Goal: Transaction & Acquisition: Purchase product/service

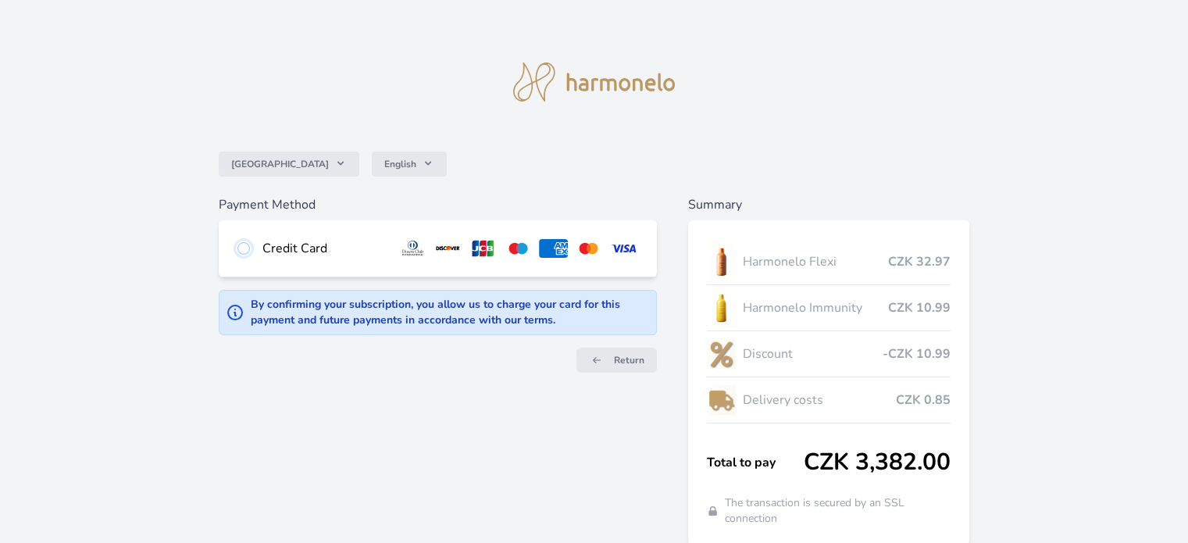
click at [242, 249] on input "radio" at bounding box center [243, 248] width 12 height 12
radio input "true"
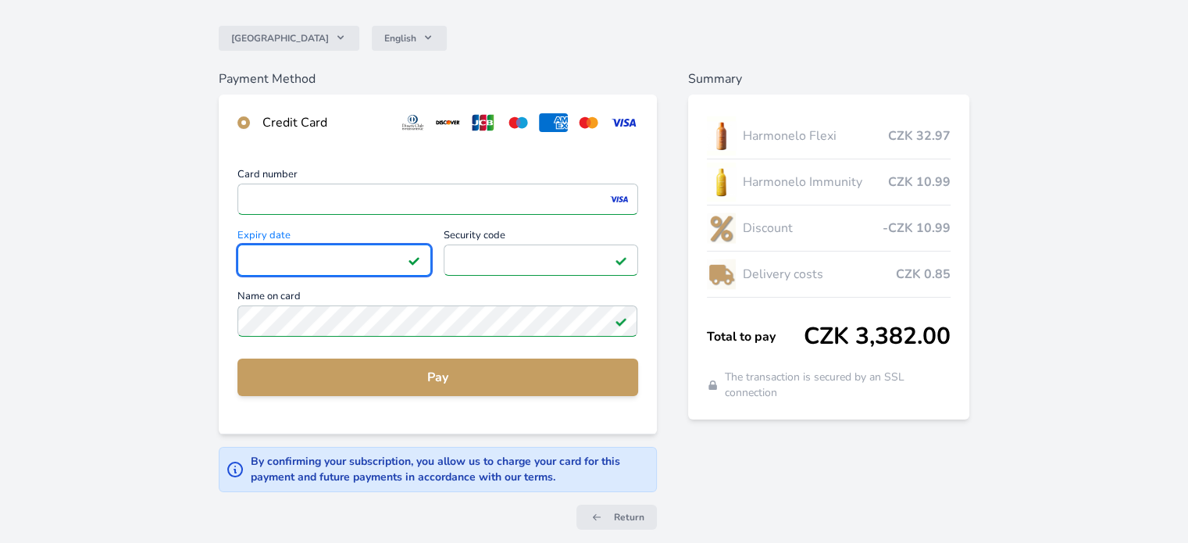
scroll to position [141, 0]
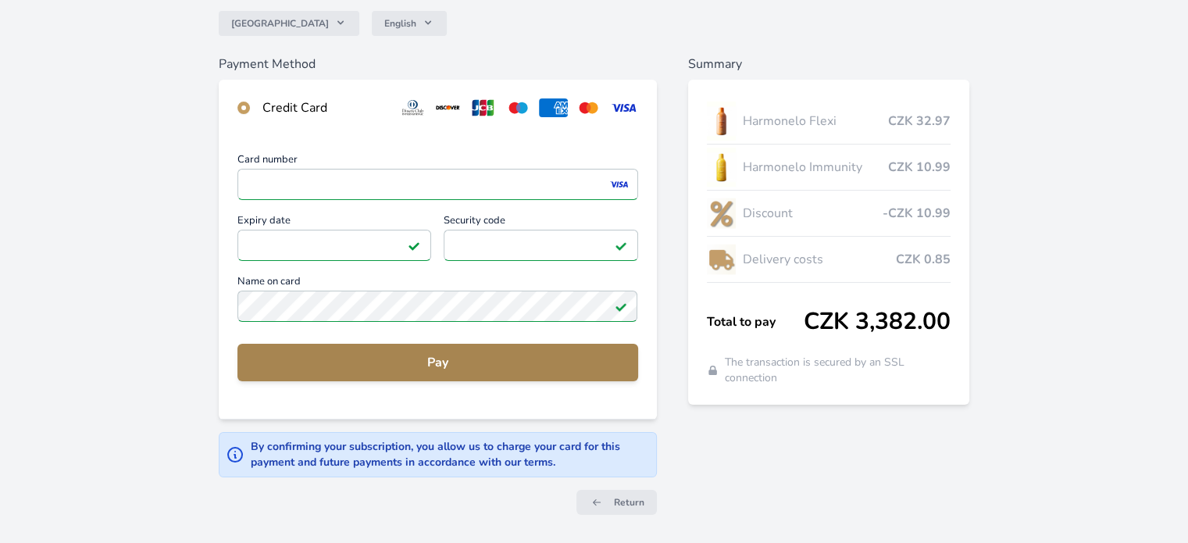
click at [442, 365] on span "Pay" at bounding box center [437, 362] width 375 height 19
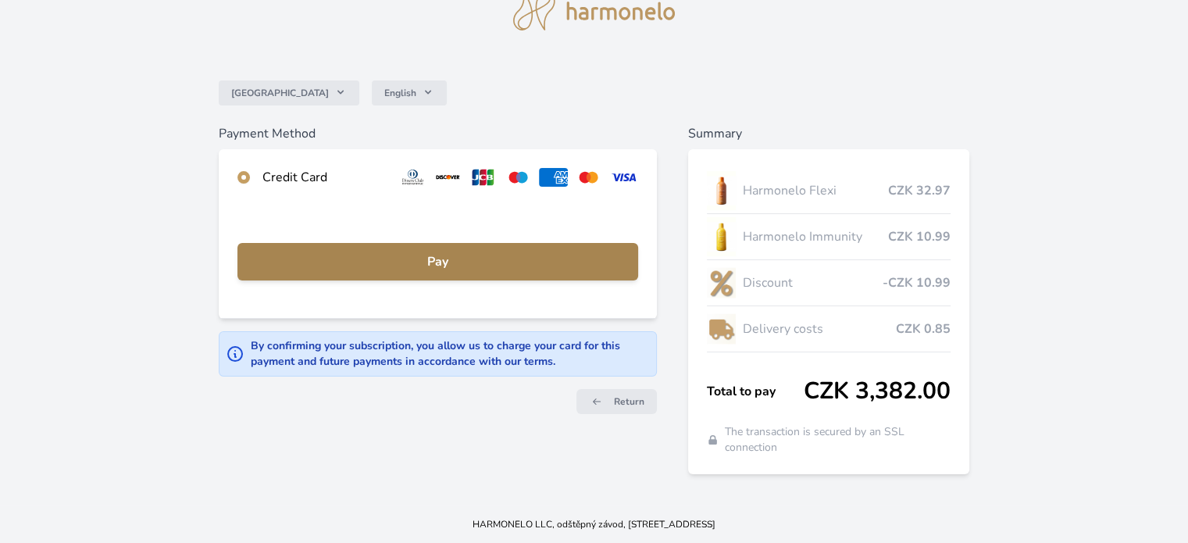
scroll to position [70, 0]
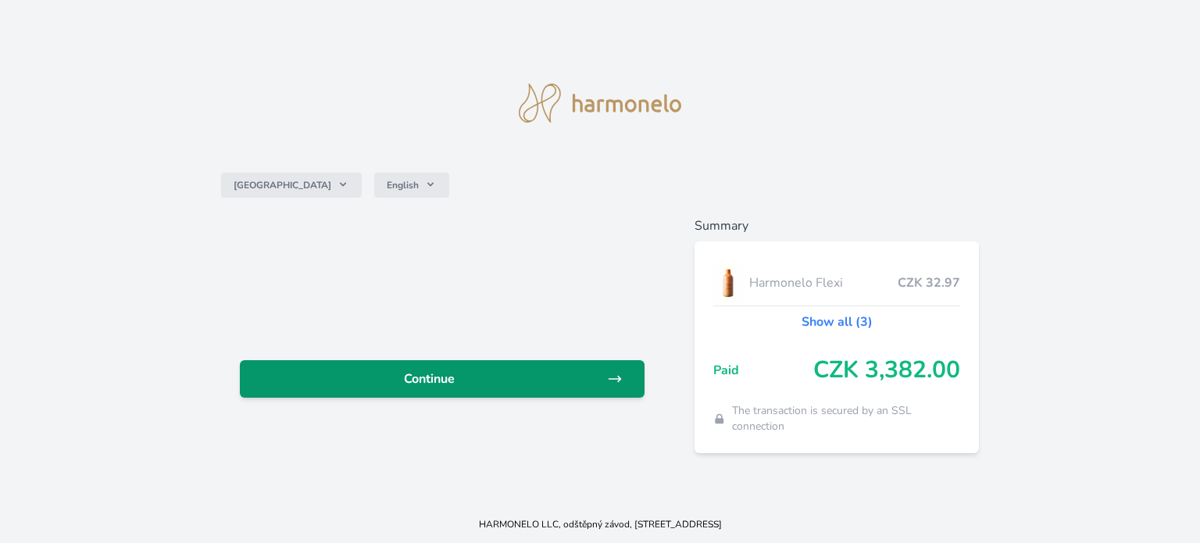
click at [472, 376] on span "Continue" at bounding box center [429, 378] width 355 height 19
